Goal: Navigation & Orientation: Find specific page/section

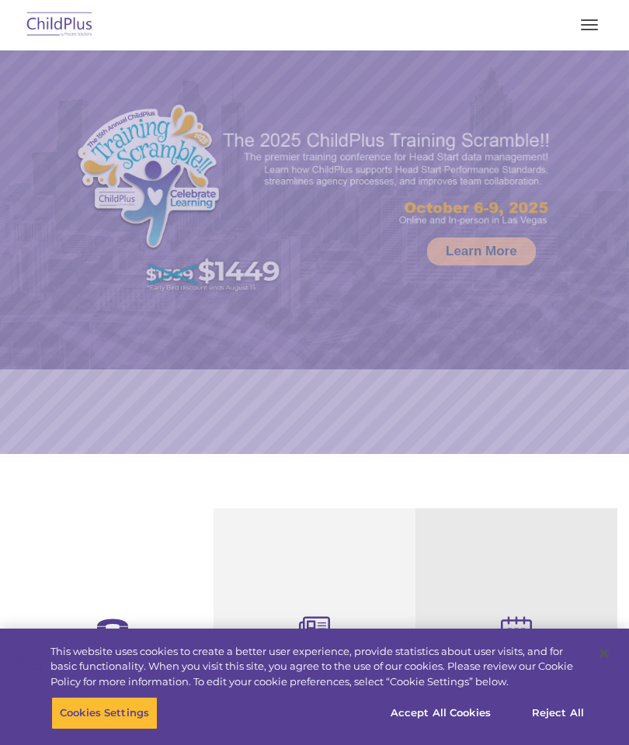
select select "MEDIUM"
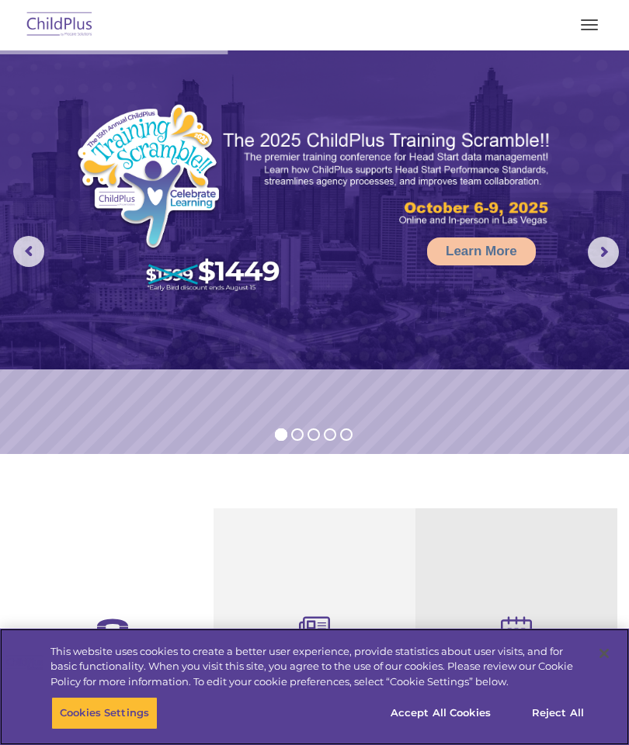
click at [65, 20] on img at bounding box center [59, 25] width 73 height 36
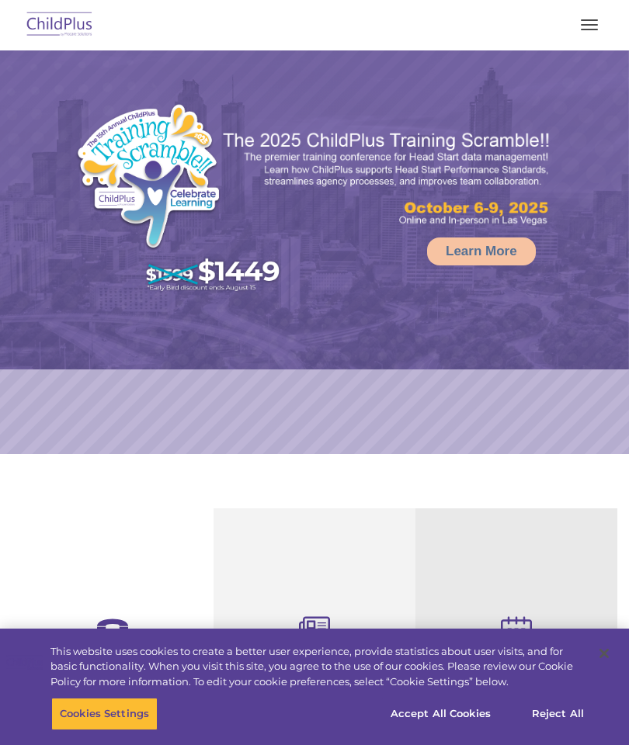
select select "MEDIUM"
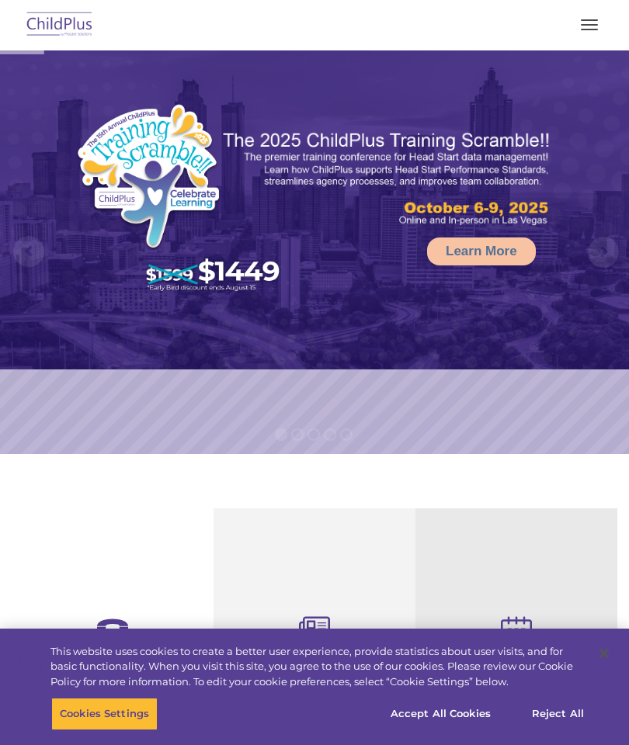
click at [593, 26] on button "button" at bounding box center [589, 24] width 33 height 25
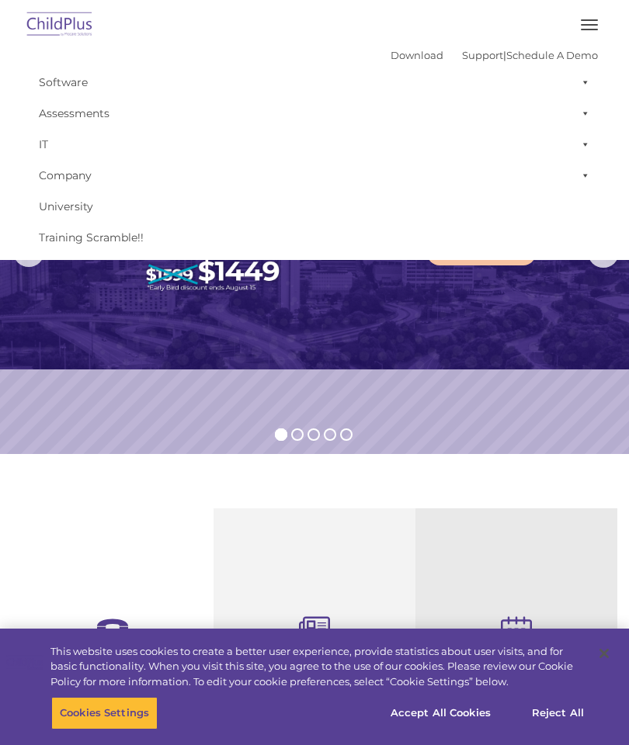
click at [178, 353] on img at bounding box center [314, 209] width 629 height 319
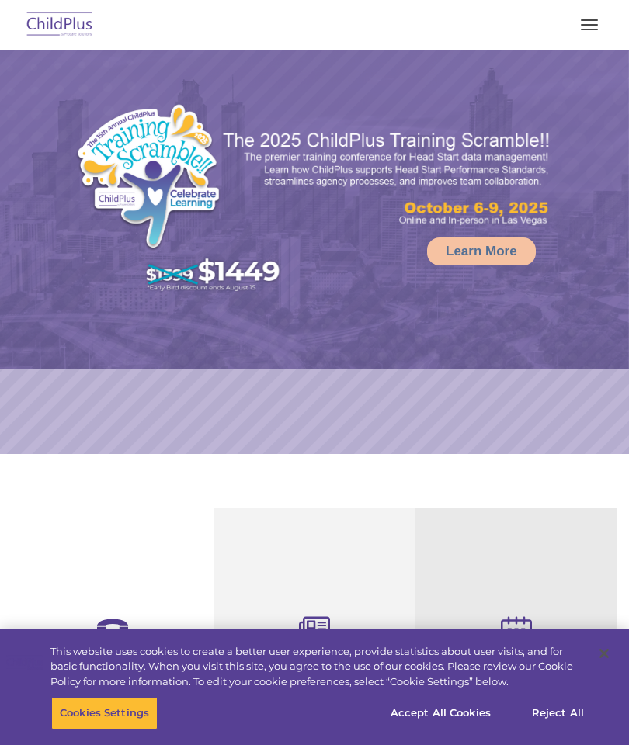
select select "MEDIUM"
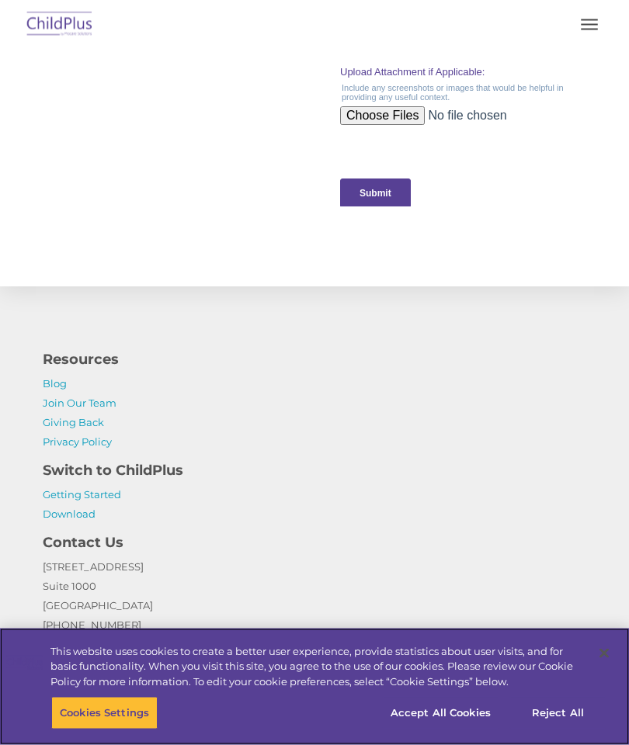
scroll to position [1727, 0]
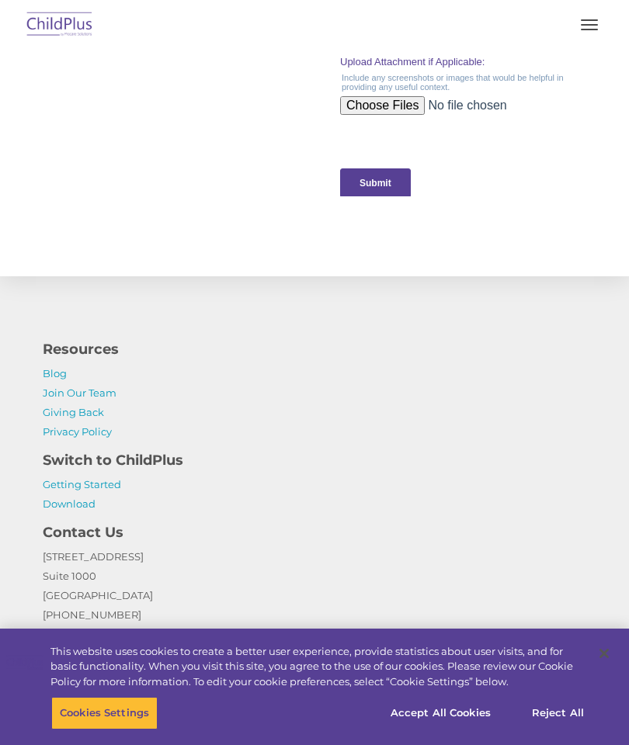
click at [100, 488] on link "Getting Started" at bounding box center [82, 484] width 78 height 12
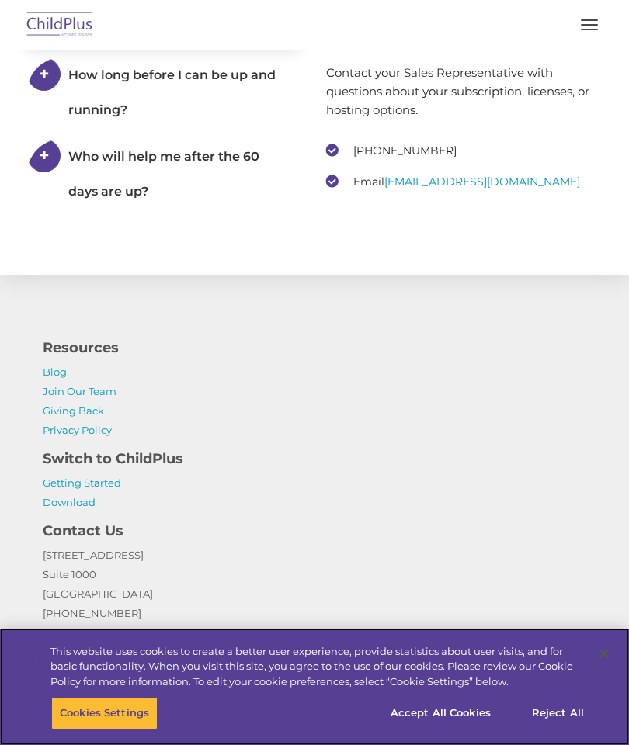
scroll to position [3160, 0]
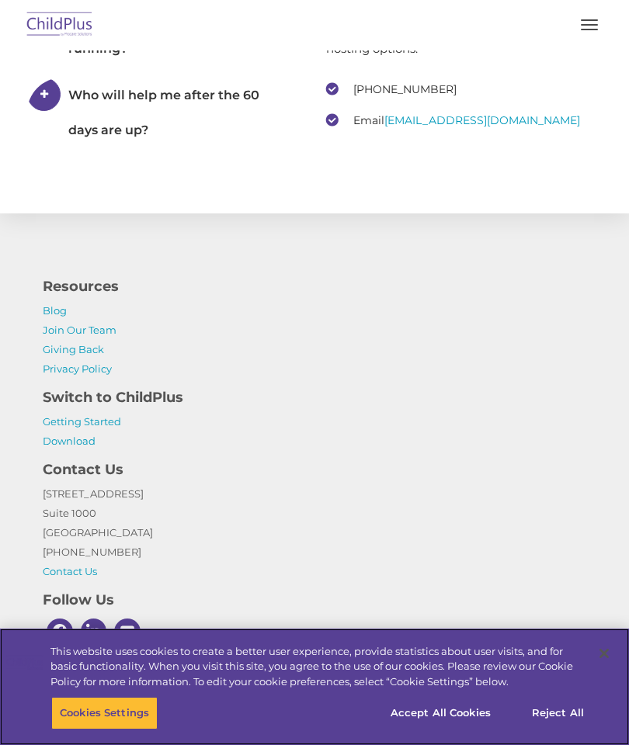
click at [450, 725] on button "Accept All Cookies" at bounding box center [440, 713] width 117 height 33
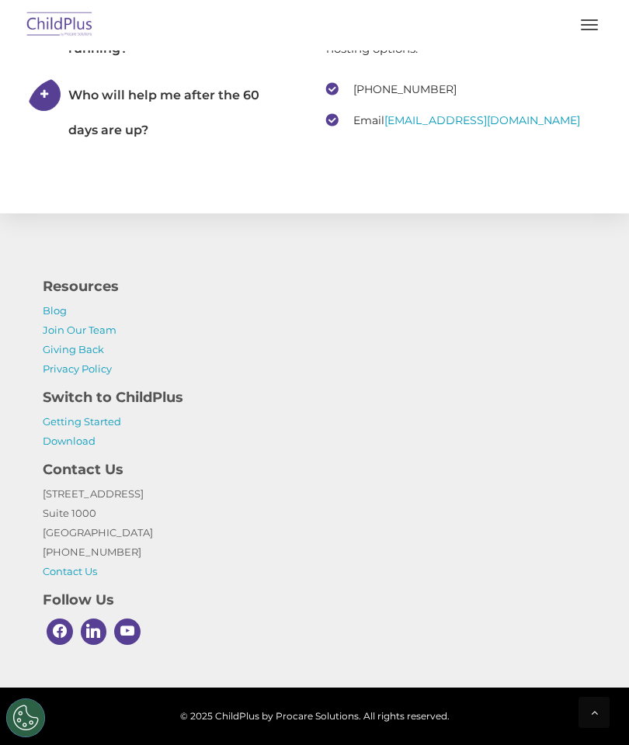
click at [584, 725] on div at bounding box center [593, 712] width 31 height 31
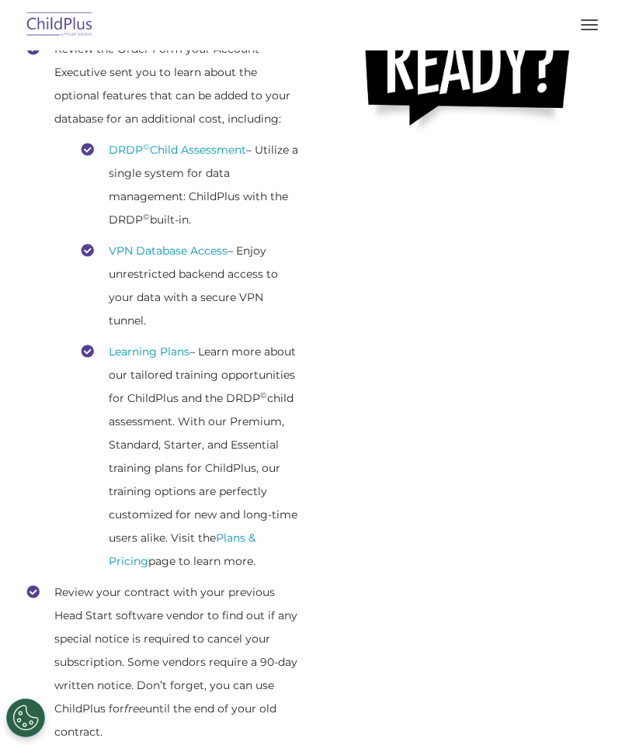
scroll to position [31, 0]
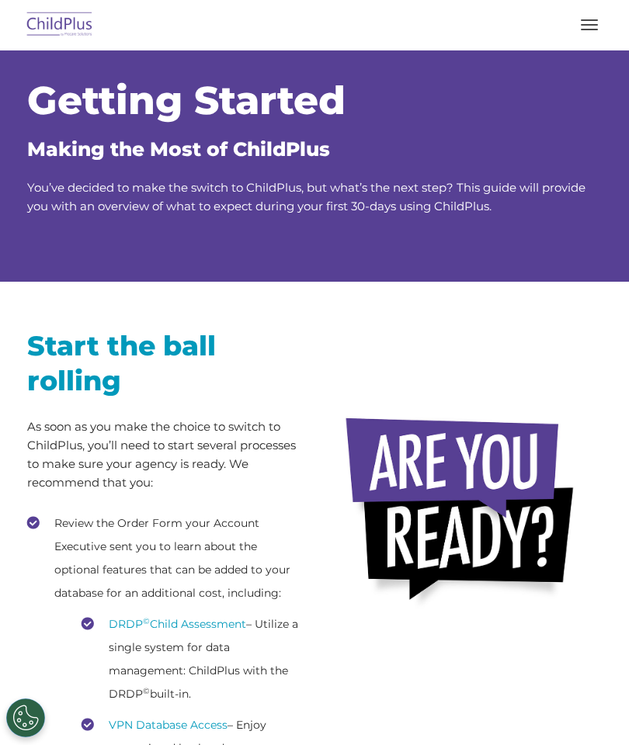
click at [578, 32] on button "button" at bounding box center [589, 24] width 33 height 25
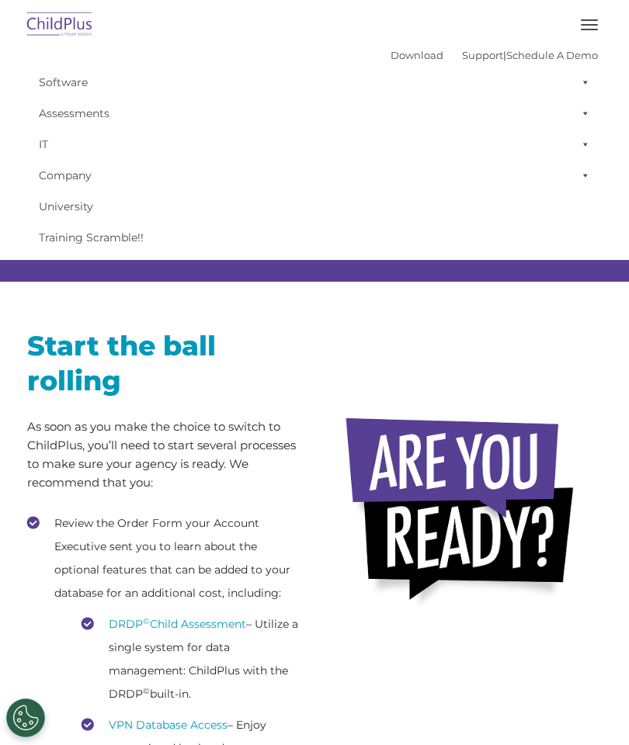
click at [68, 16] on img at bounding box center [59, 25] width 73 height 36
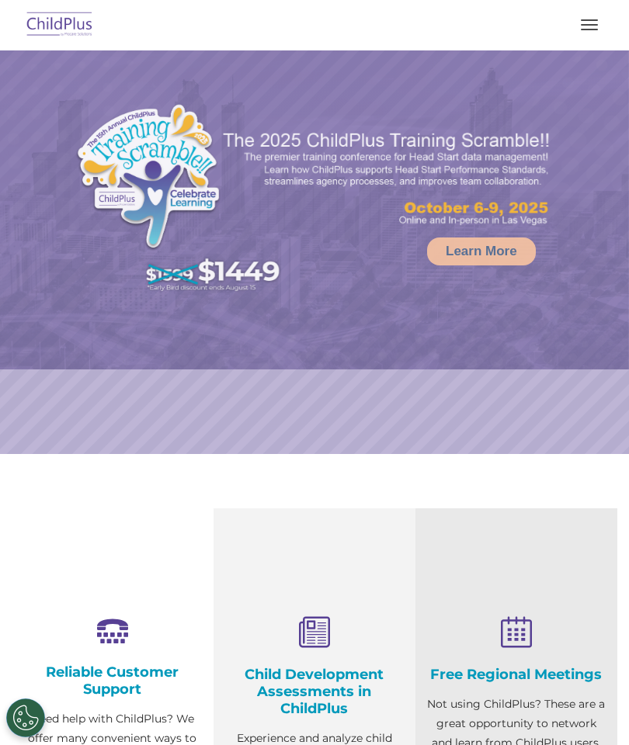
select select "MEDIUM"
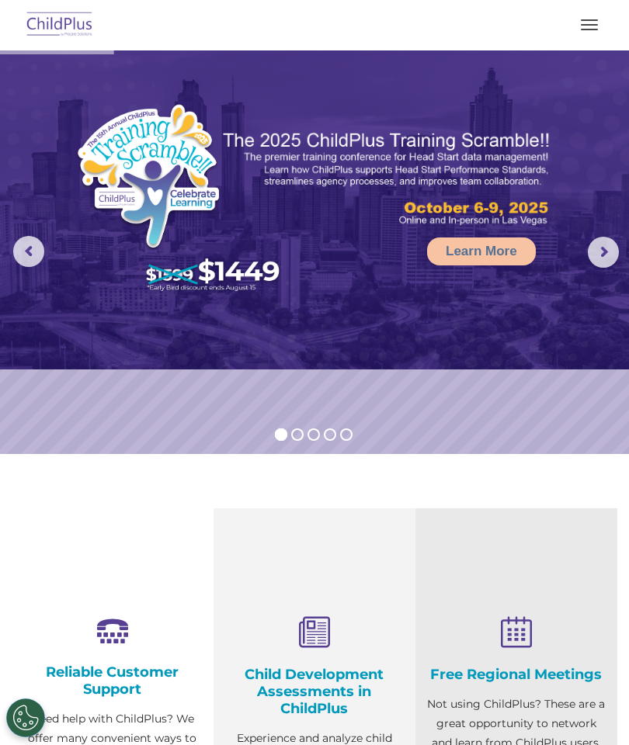
click at [594, 272] on img at bounding box center [314, 209] width 629 height 319
click at [602, 262] on rs-arrow at bounding box center [603, 252] width 31 height 31
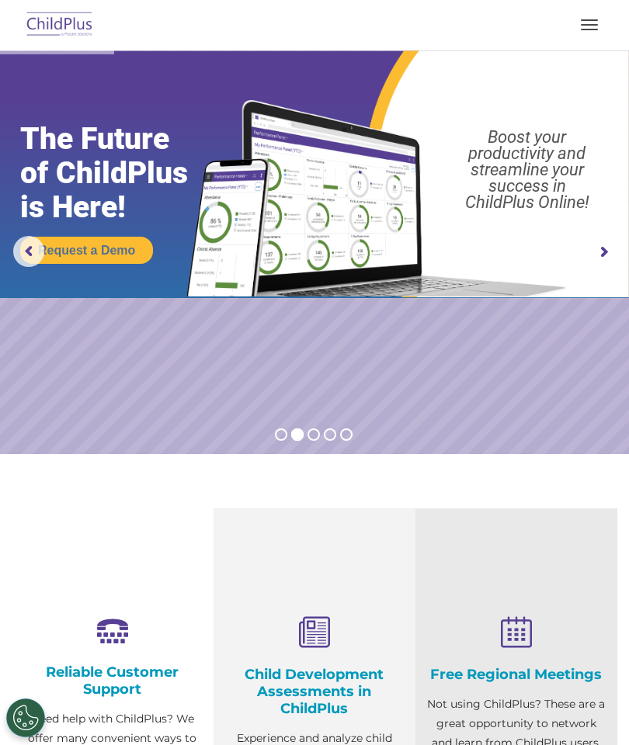
click at [595, 255] on rs-arrow at bounding box center [603, 252] width 31 height 31
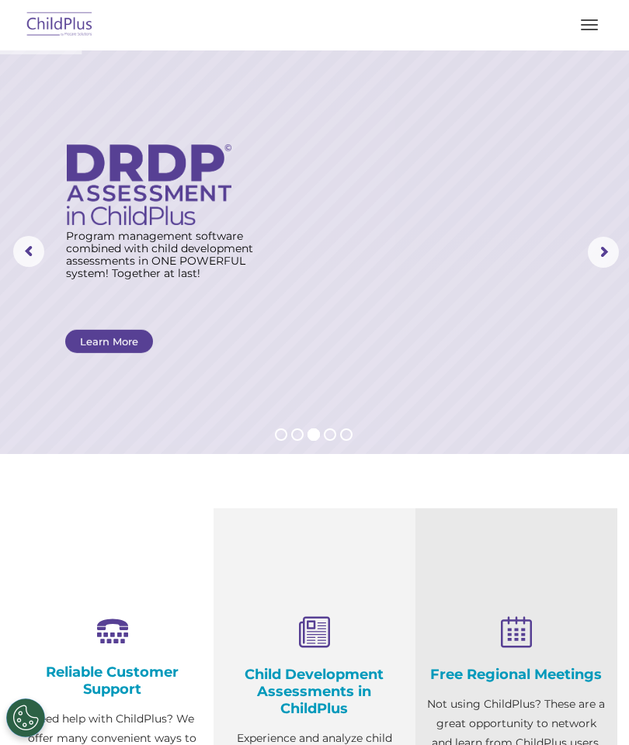
click at [597, 255] on rs-arrow at bounding box center [603, 252] width 31 height 31
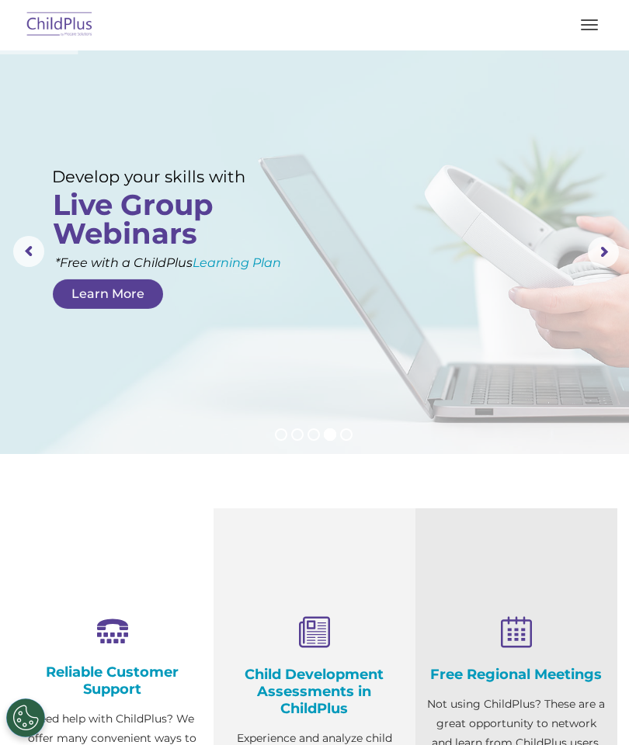
click at [594, 258] on rs-arrow at bounding box center [603, 252] width 31 height 31
